Goal: Find specific page/section: Find specific page/section

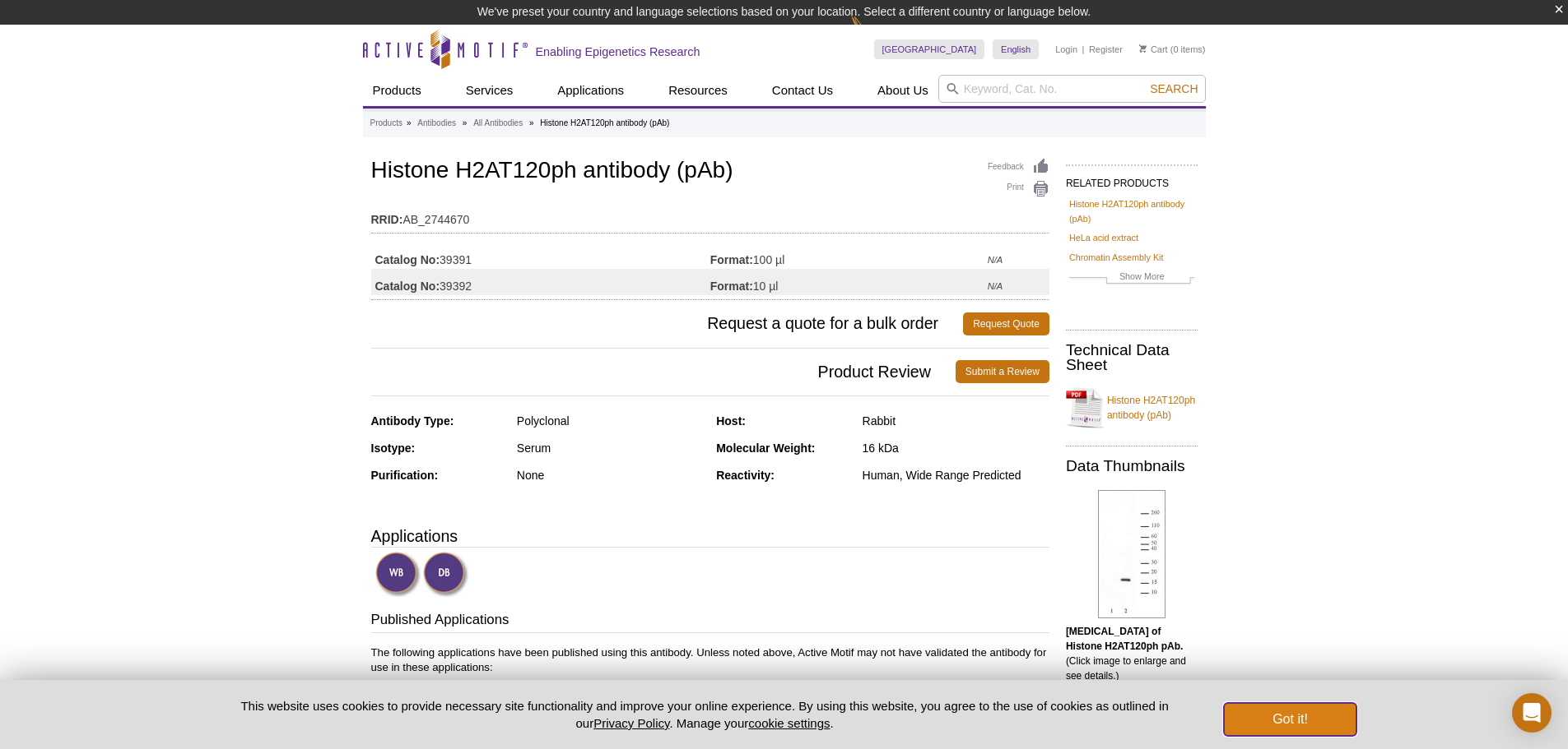
click at [1312, 719] on button "Got it!" at bounding box center [1289, 720] width 132 height 33
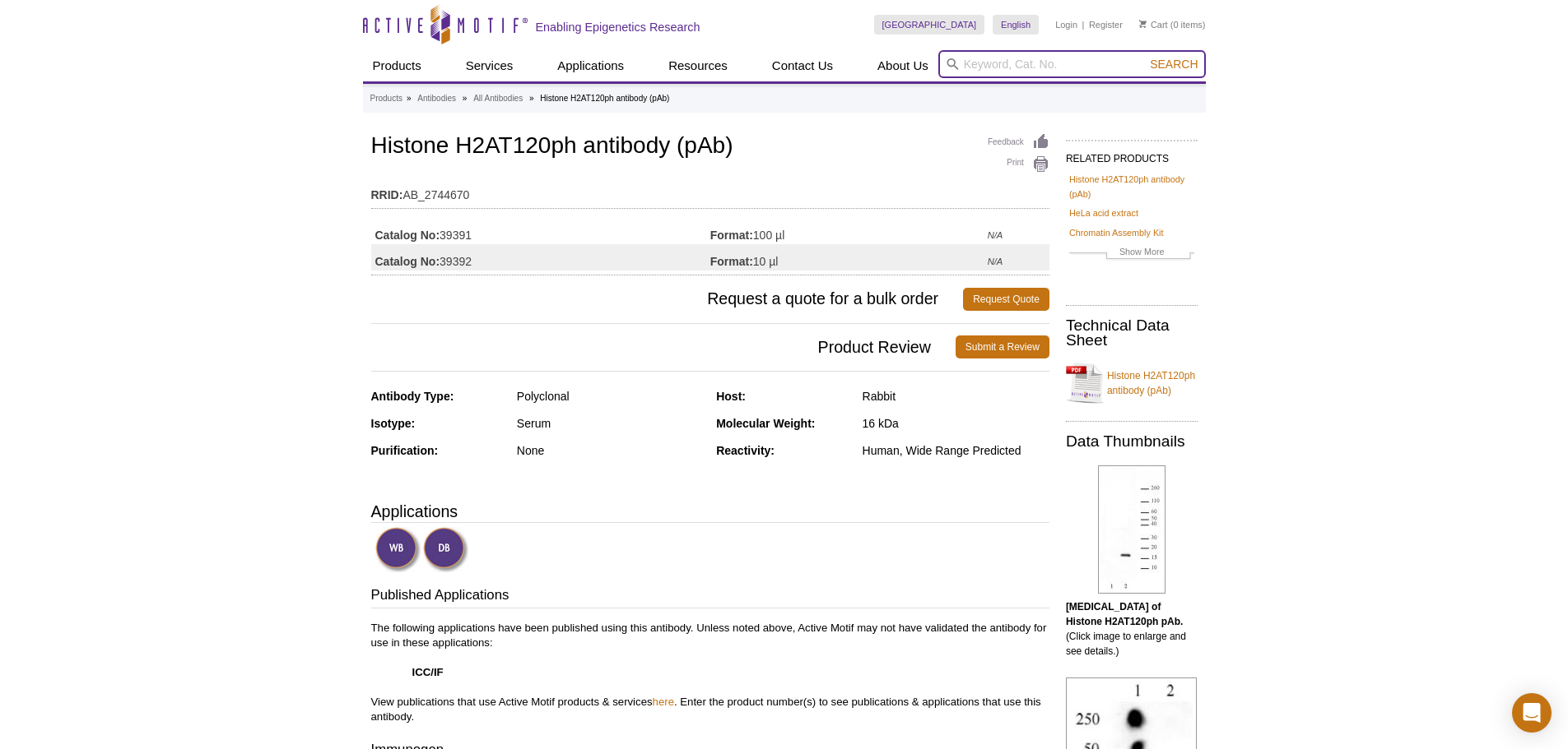
click at [1033, 64] on input "search" at bounding box center [1071, 64] width 268 height 28
paste input "61195"
type input "61195"
click at [1145, 57] on button "Search" at bounding box center [1173, 64] width 58 height 15
